Goal: Check status: Check status

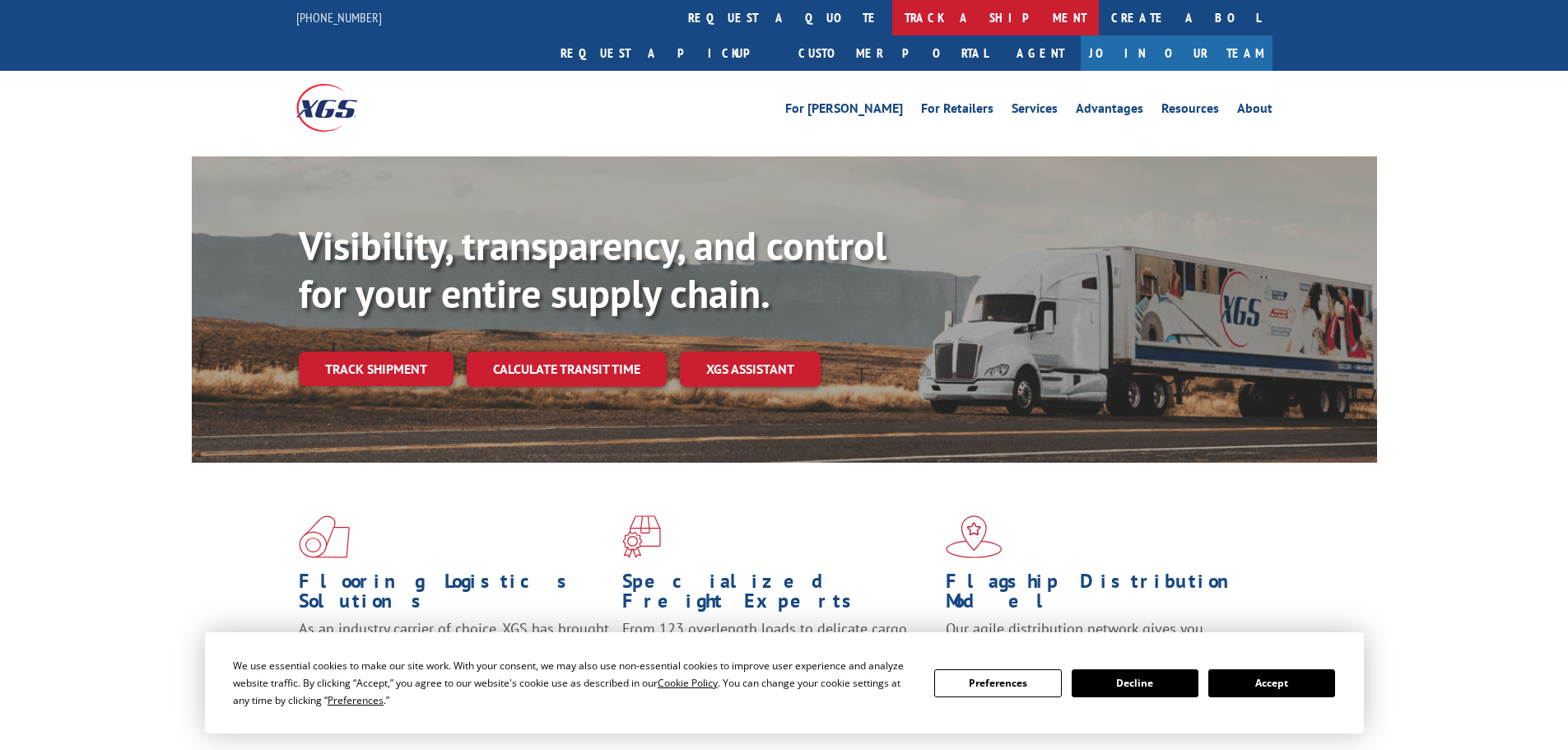
click at [892, 12] on link "track a shipment" at bounding box center [995, 17] width 207 height 36
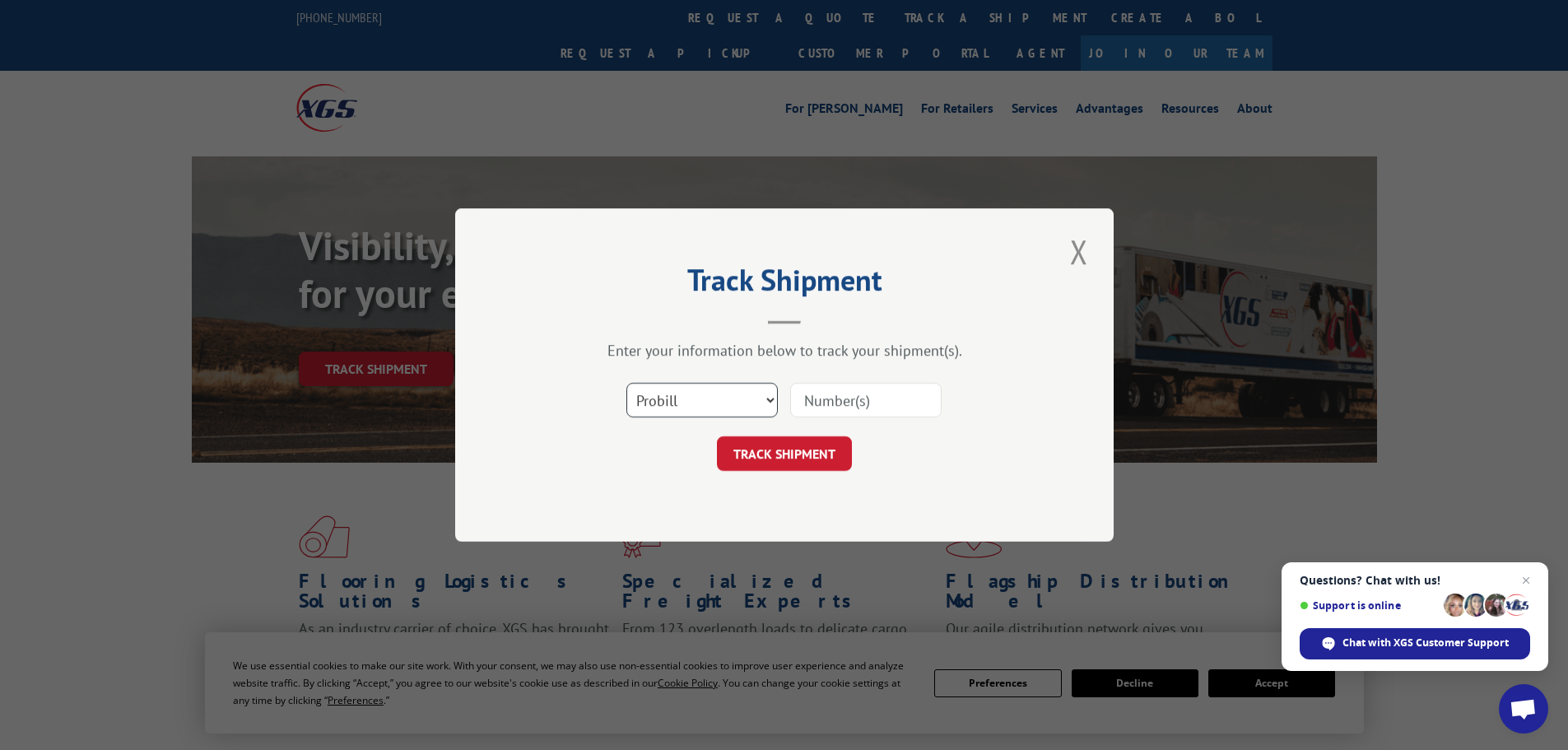
click at [679, 402] on select "Select category... Probill BOL PO" at bounding box center [702, 401] width 151 height 35
select select "po"
click at [627, 383] on select "Select category... Probill BOL PO" at bounding box center [702, 401] width 151 height 35
click at [809, 404] on input at bounding box center [866, 401] width 151 height 35
type input "59990893"
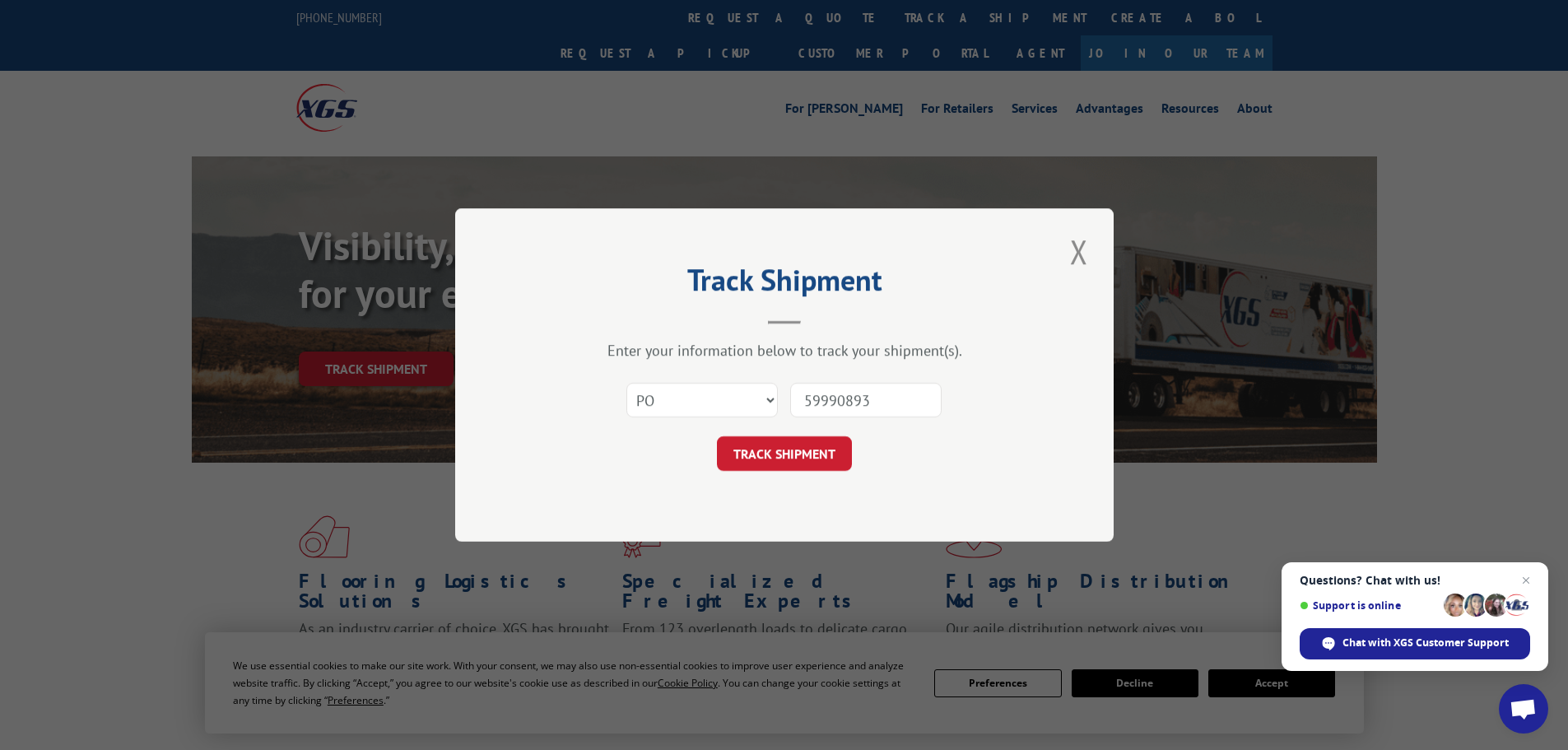
click at [717, 437] on button "TRACK SHIPMENT" at bounding box center [784, 454] width 135 height 35
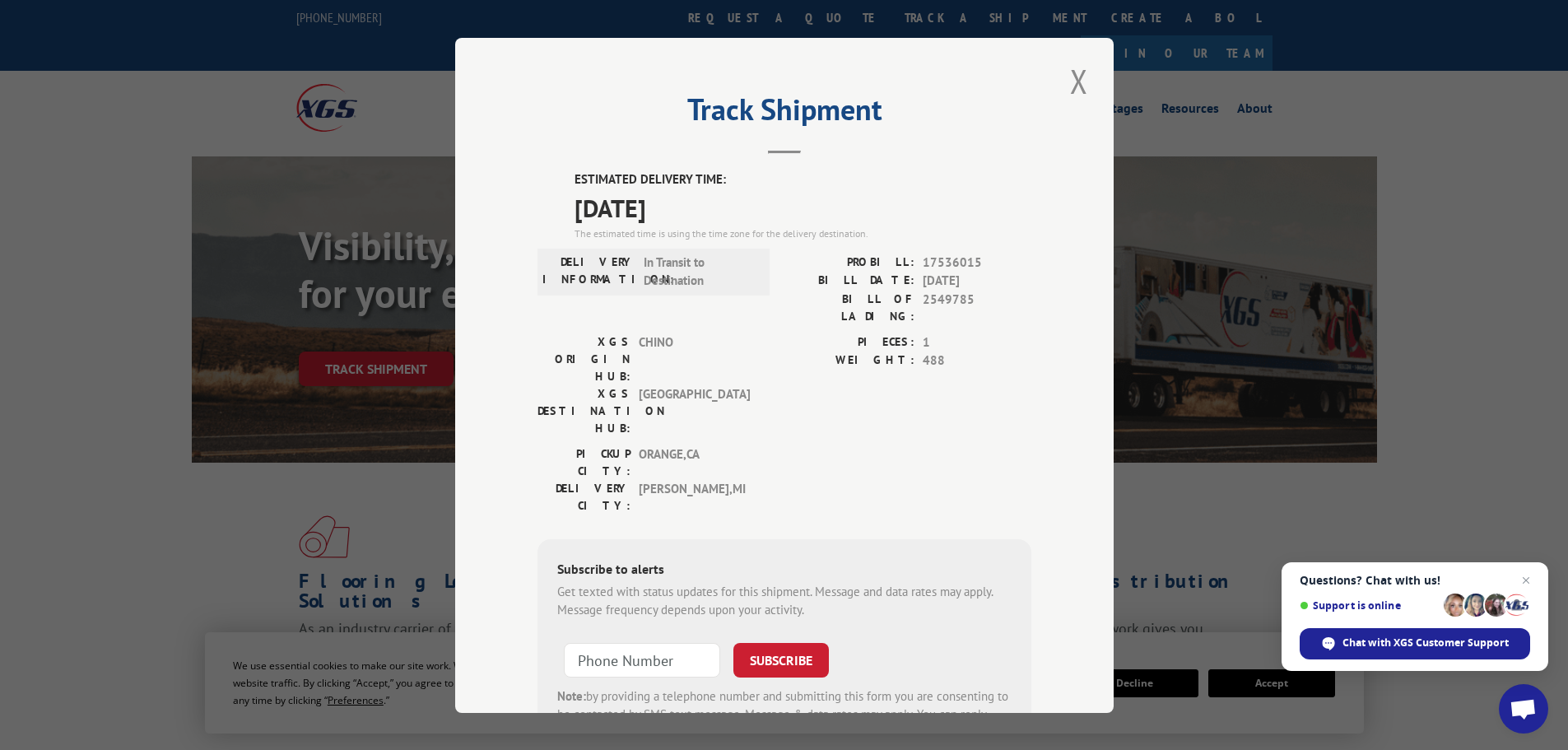
click at [3, 80] on div "Track Shipment ESTIMATED DELIVERY TIME: [DATE] The estimated time is using the …" at bounding box center [784, 375] width 1568 height 750
